Goal: Transaction & Acquisition: Download file/media

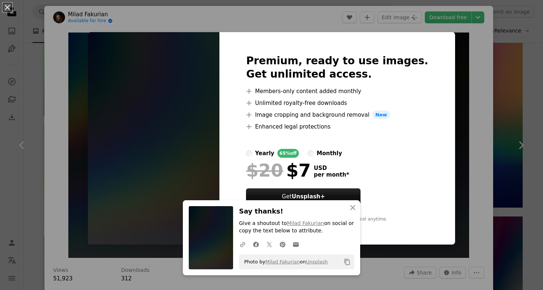
scroll to position [9402, 0]
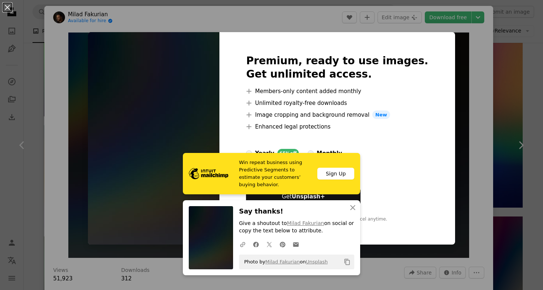
click at [192, 107] on img at bounding box center [154, 138] width 132 height 213
click at [172, 33] on img at bounding box center [154, 138] width 132 height 213
click at [352, 209] on icon "button" at bounding box center [352, 207] width 5 height 5
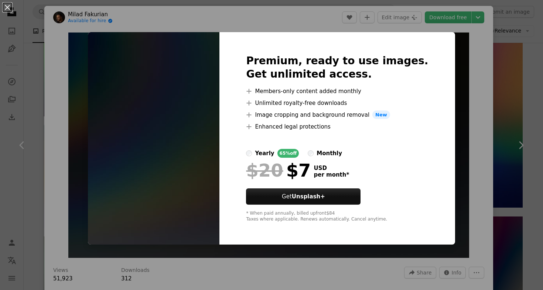
click at [430, 52] on div "Premium, ready to use images. Get unlimited access. A plus sign Members-only co…" at bounding box center [338, 138] width 236 height 213
click at [473, 52] on div "An X shape Premium, ready to use images. Get unlimited access. A plus sign Memb…" at bounding box center [271, 145] width 543 height 290
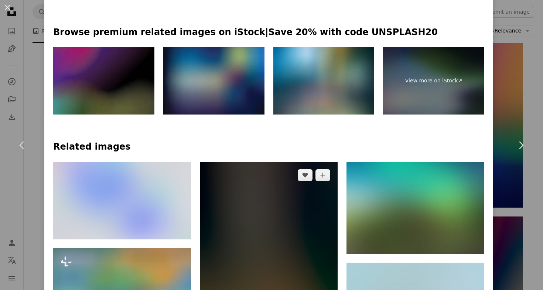
scroll to position [373, 0]
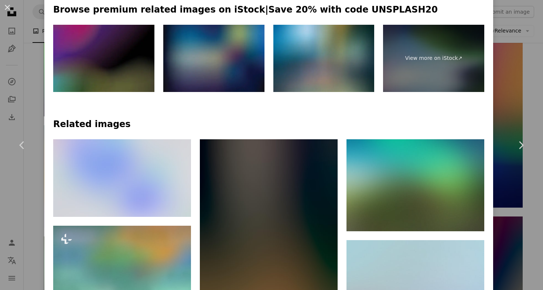
click at [230, 45] on img at bounding box center [213, 59] width 101 height 68
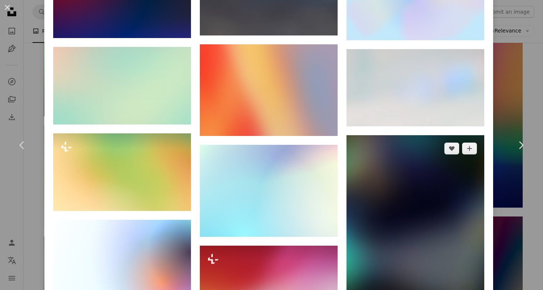
scroll to position [1138, 0]
